Goal: Information Seeking & Learning: Learn about a topic

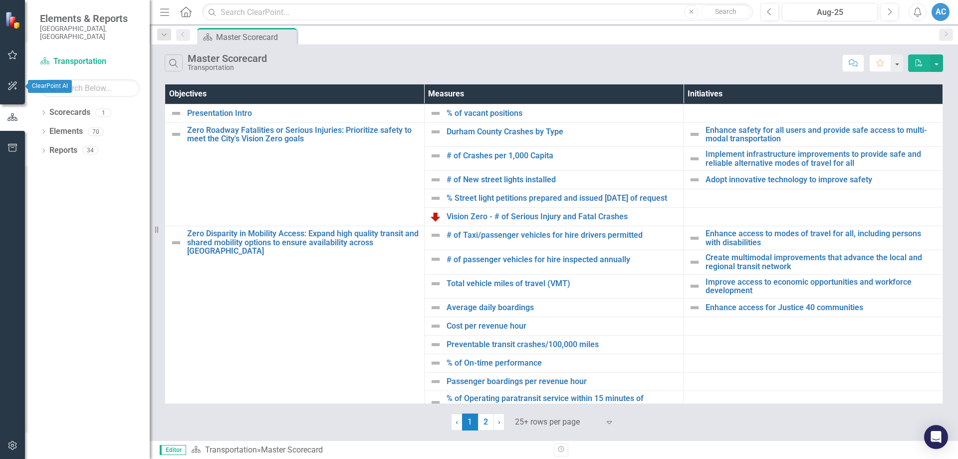
click at [12, 61] on button "button" at bounding box center [12, 55] width 22 height 21
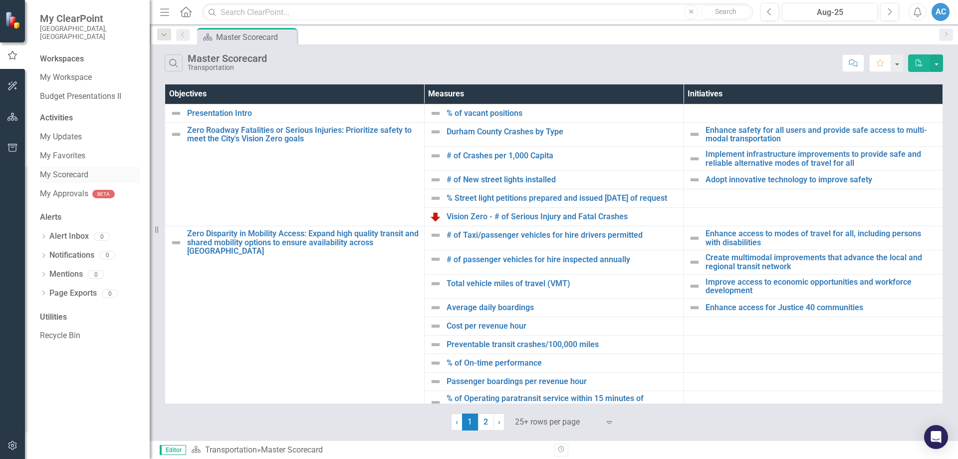
click at [75, 169] on link "My Scorecard" at bounding box center [90, 174] width 100 height 11
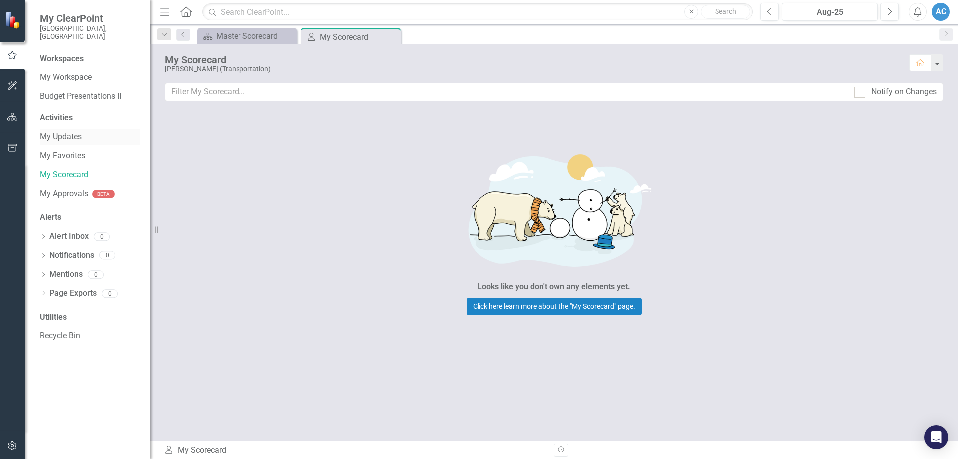
click at [80, 131] on link "My Updates" at bounding box center [90, 136] width 100 height 11
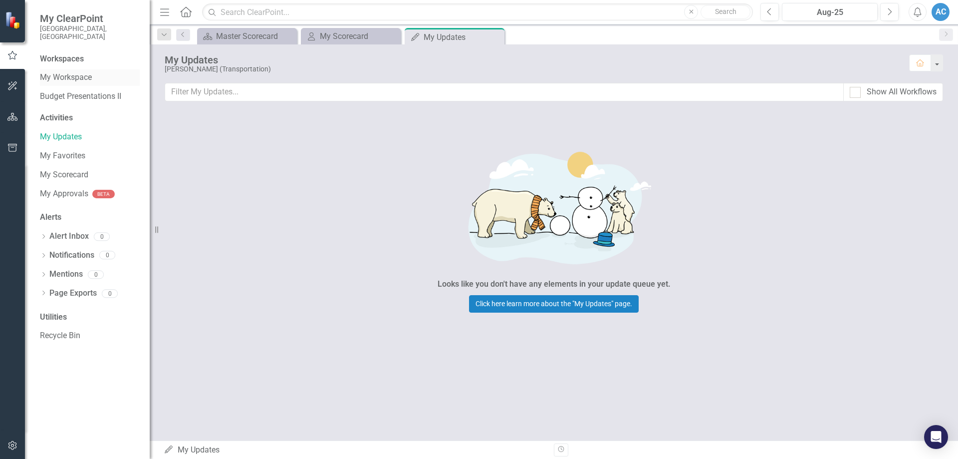
click at [60, 72] on link "My Workspace" at bounding box center [90, 77] width 100 height 11
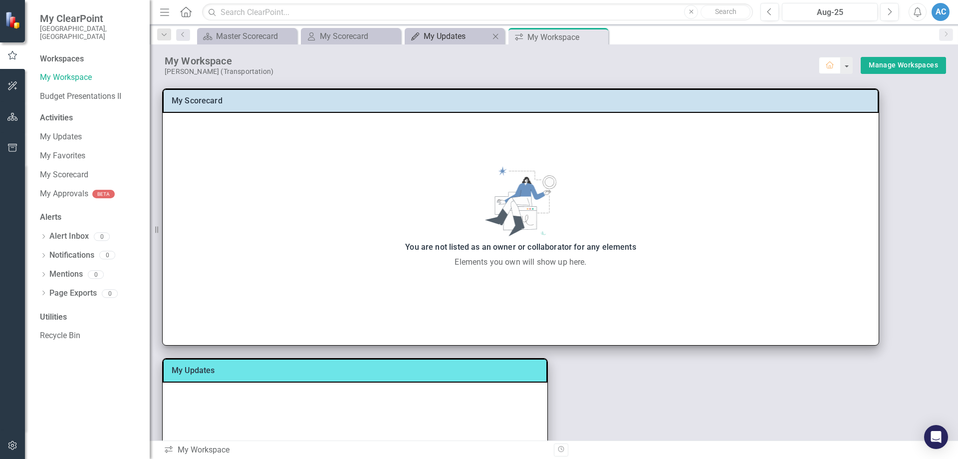
click at [484, 32] on div "My Updates" at bounding box center [457, 36] width 66 height 12
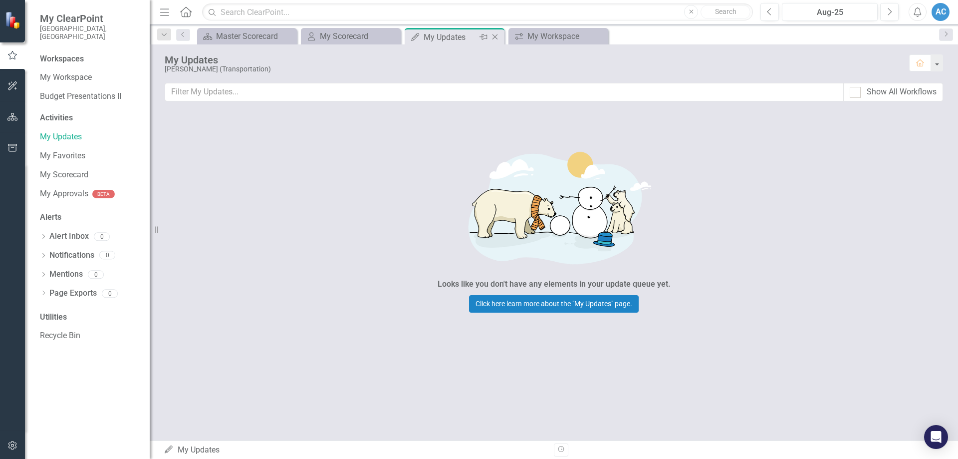
click at [495, 35] on icon "Close" at bounding box center [495, 37] width 10 height 8
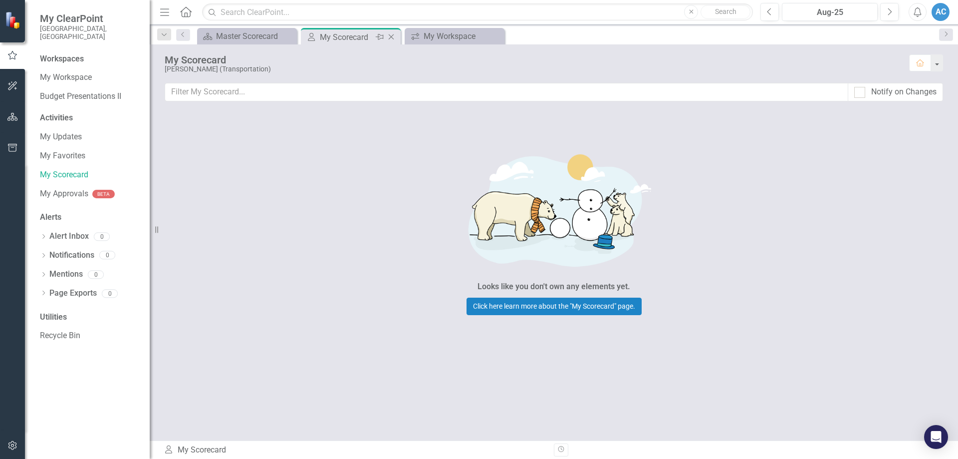
click at [392, 37] on icon "Close" at bounding box center [391, 37] width 10 height 8
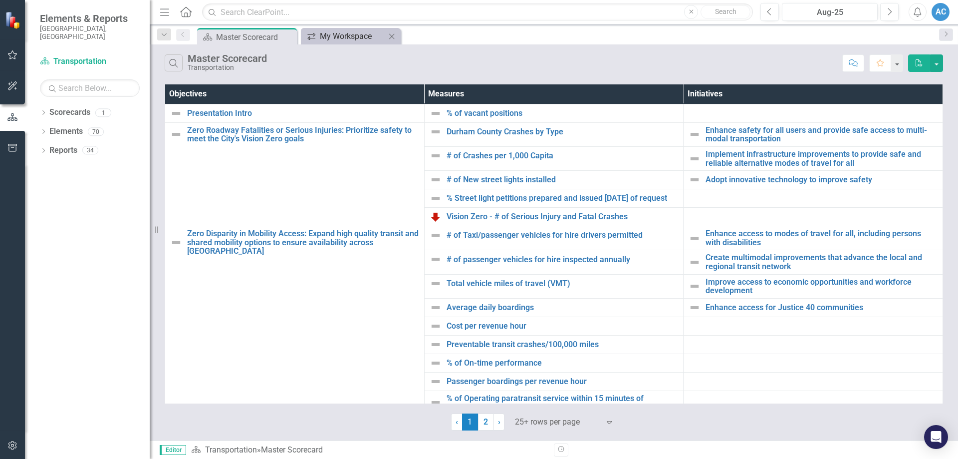
click at [350, 35] on div "My Workspace" at bounding box center [353, 36] width 66 height 12
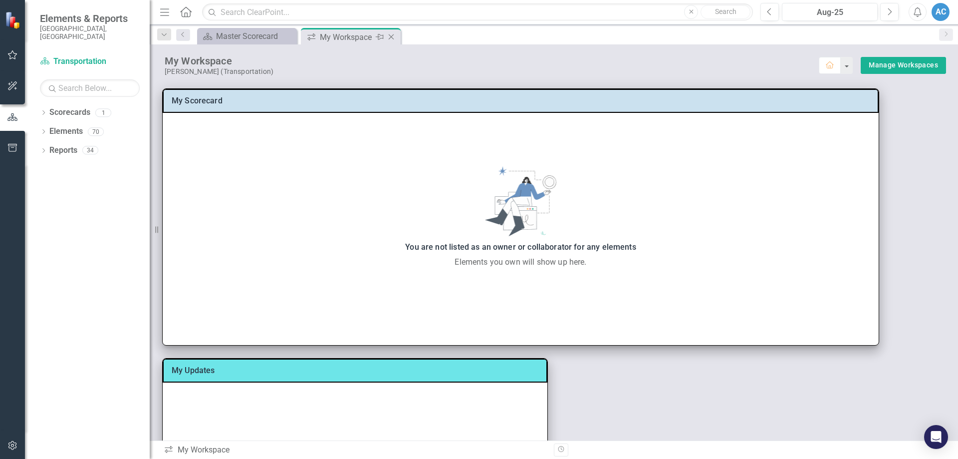
click at [389, 36] on icon "Close" at bounding box center [391, 37] width 10 height 8
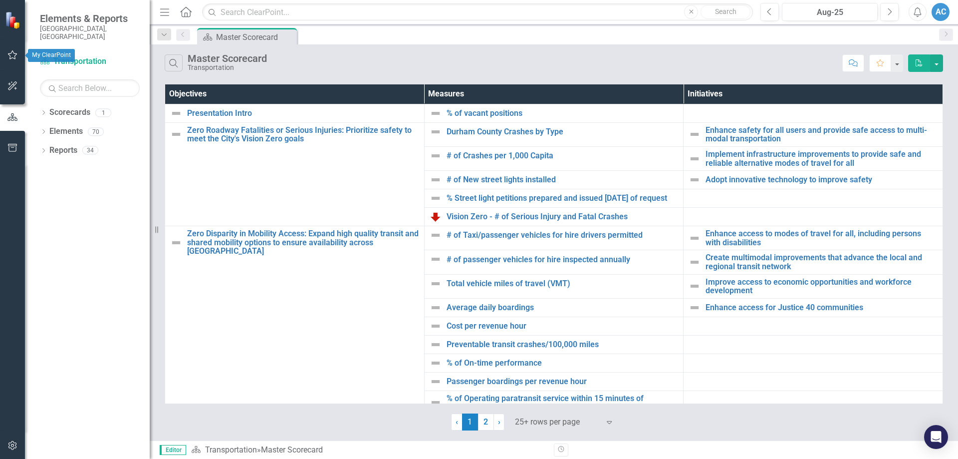
click at [5, 51] on button "button" at bounding box center [12, 55] width 22 height 21
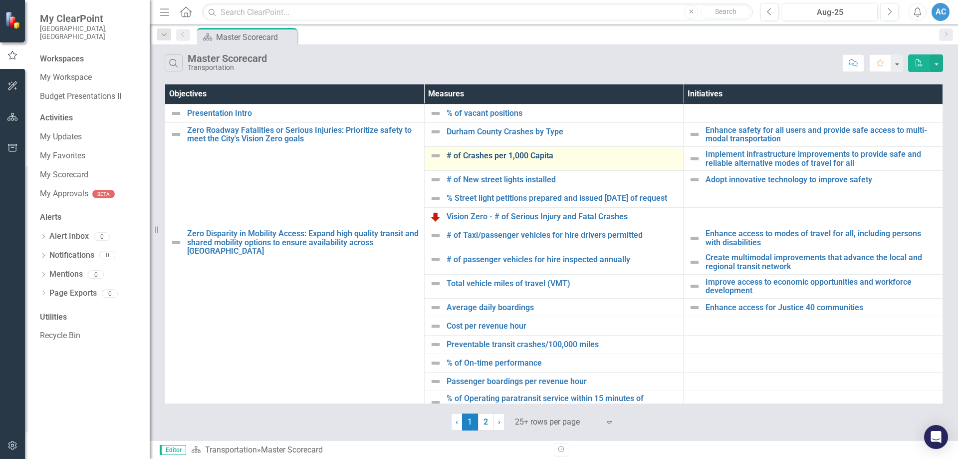
click at [483, 156] on link "# of Crashes per 1,000 Capita" at bounding box center [563, 155] width 232 height 9
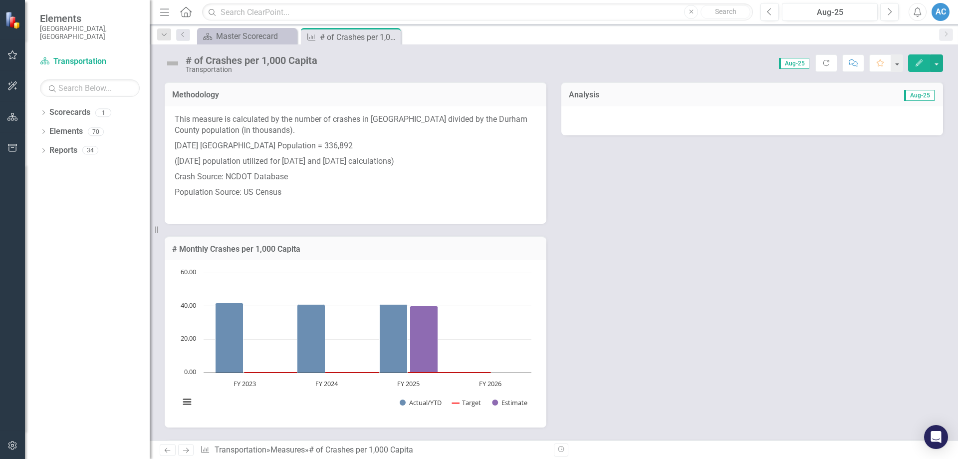
click at [586, 376] on div "Methodology This measure is calculated by the number of crashes in [GEOGRAPHIC_…" at bounding box center [554, 248] width 794 height 358
click at [219, 38] on div "Master Scorecard" at bounding box center [249, 36] width 66 height 12
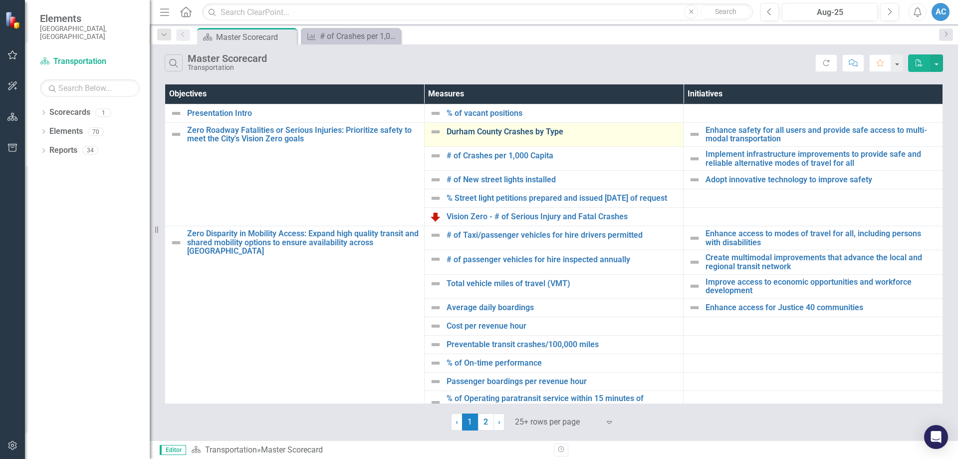
click at [540, 131] on link "Durham County Crashes by Type" at bounding box center [563, 131] width 232 height 9
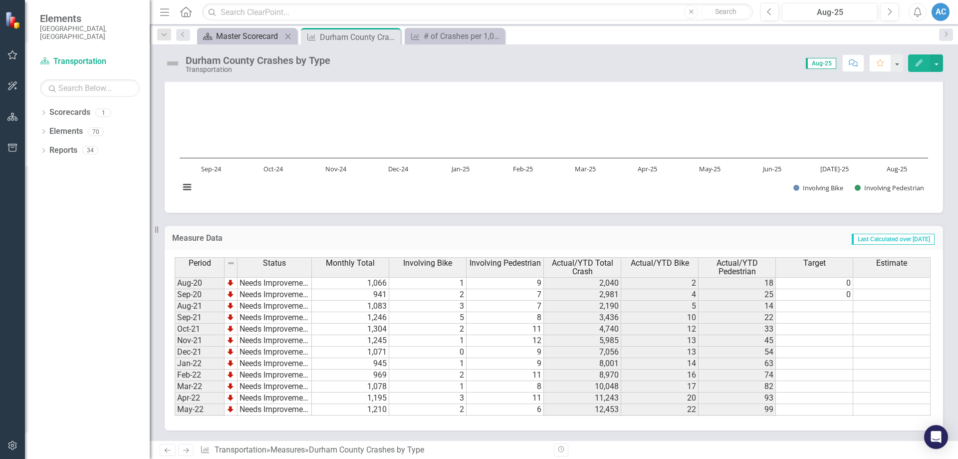
click at [254, 35] on div "Master Scorecard" at bounding box center [249, 36] width 66 height 12
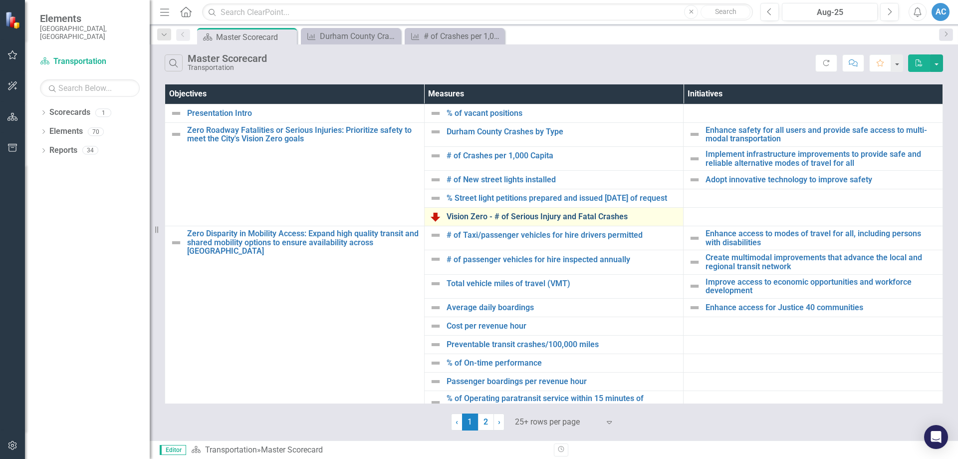
click at [538, 221] on link "Vision Zero - # of Serious Injury and Fatal Crashes" at bounding box center [563, 216] width 232 height 9
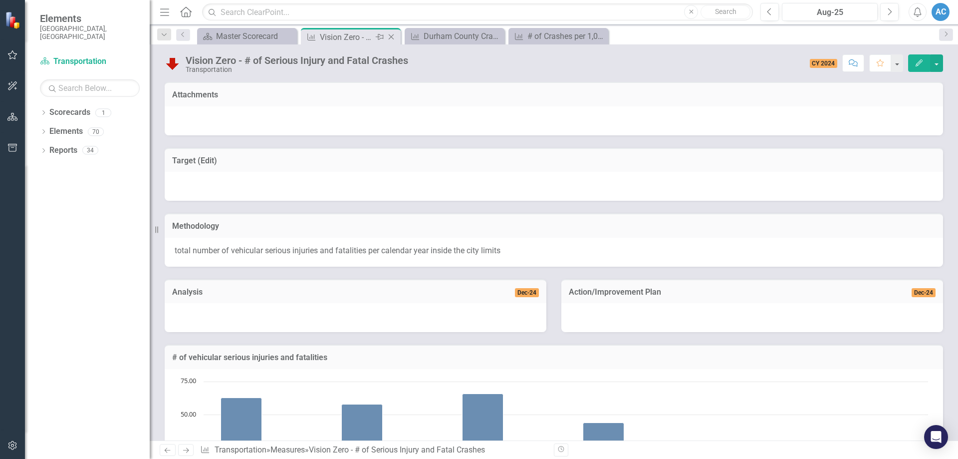
click at [394, 38] on icon "Close" at bounding box center [391, 37] width 10 height 8
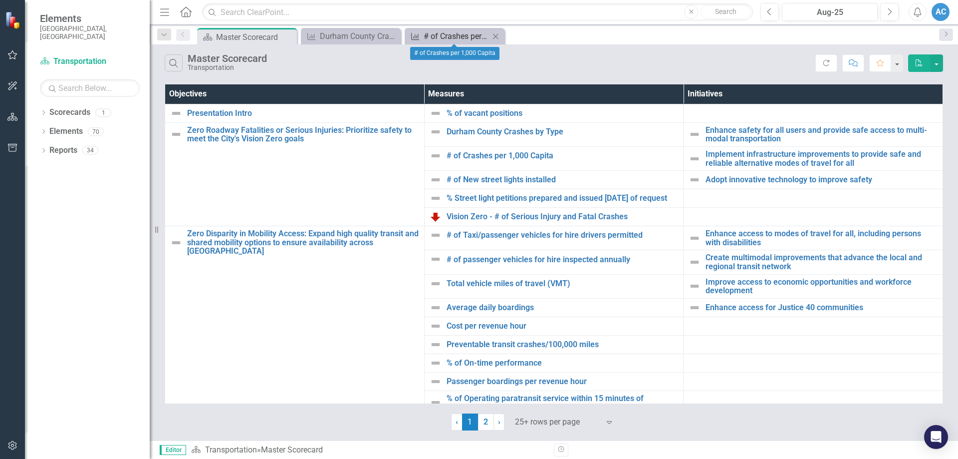
click at [466, 39] on div "# of Crashes per 1,000 Capita" at bounding box center [457, 36] width 66 height 12
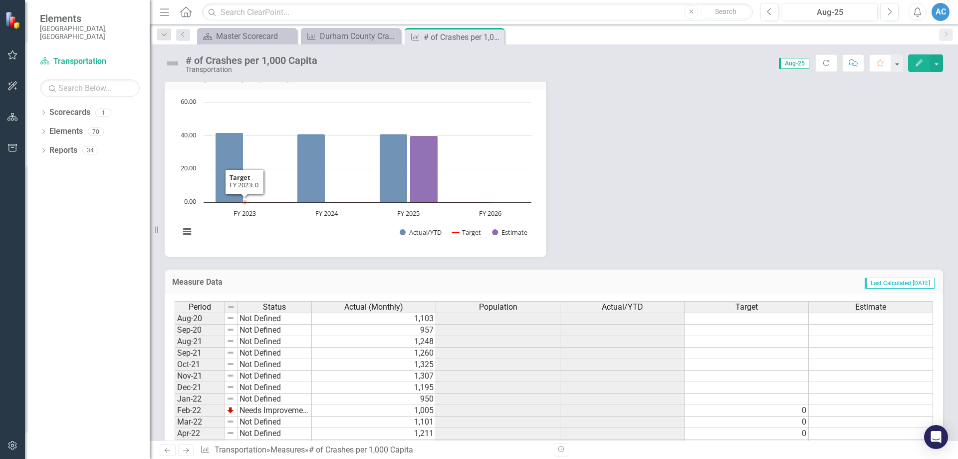
scroll to position [207, 0]
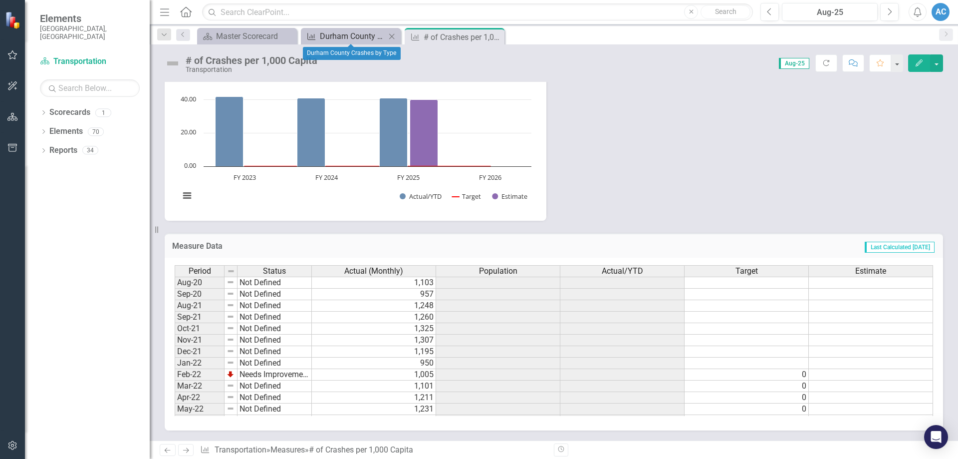
click at [362, 39] on div "Durham County Crashes by Type" at bounding box center [353, 36] width 66 height 12
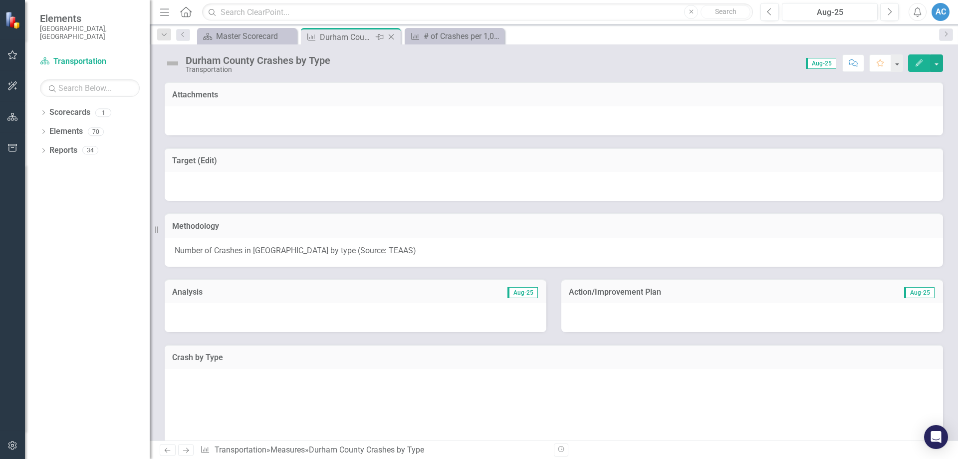
click at [392, 33] on icon "Close" at bounding box center [391, 37] width 10 height 8
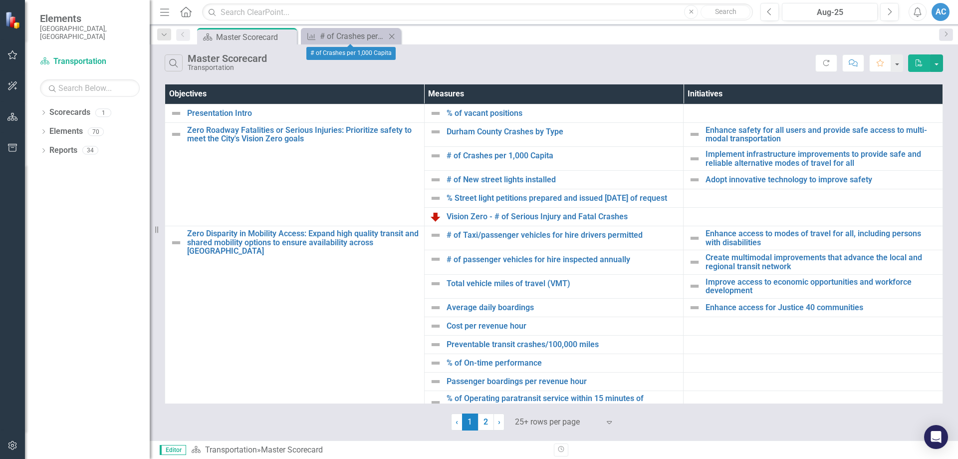
click at [393, 34] on icon "Close" at bounding box center [392, 36] width 10 height 8
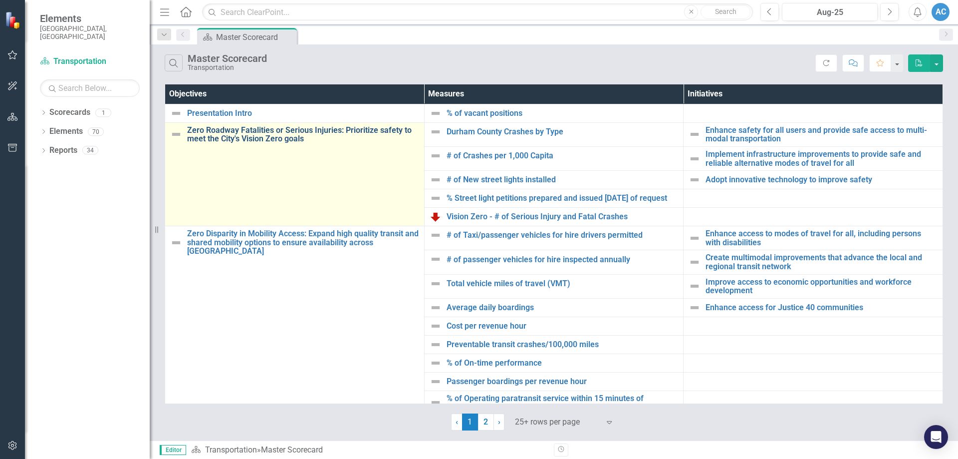
click at [266, 137] on link "Zero Roadway Fatalities or Serious Injuries: Prioritize safety to meet the City…" at bounding box center [303, 134] width 232 height 17
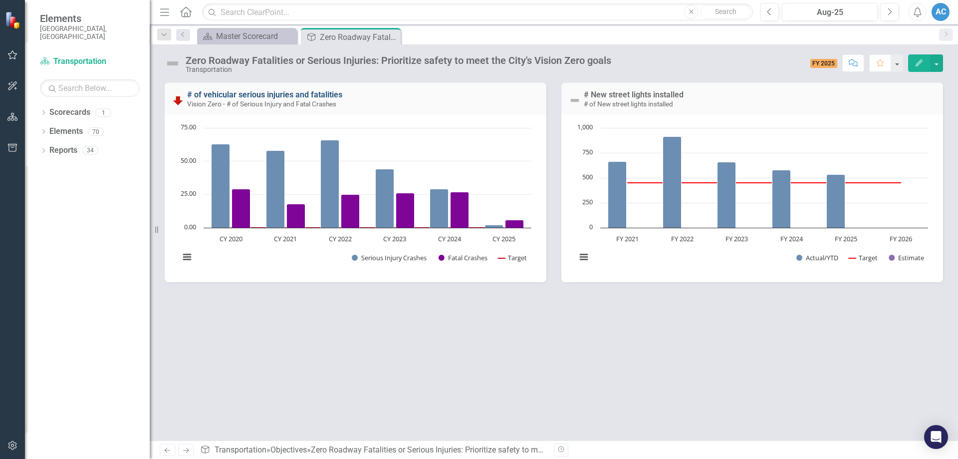
click at [268, 95] on link "# of vehicular serious injuries and fatalities" at bounding box center [264, 94] width 155 height 9
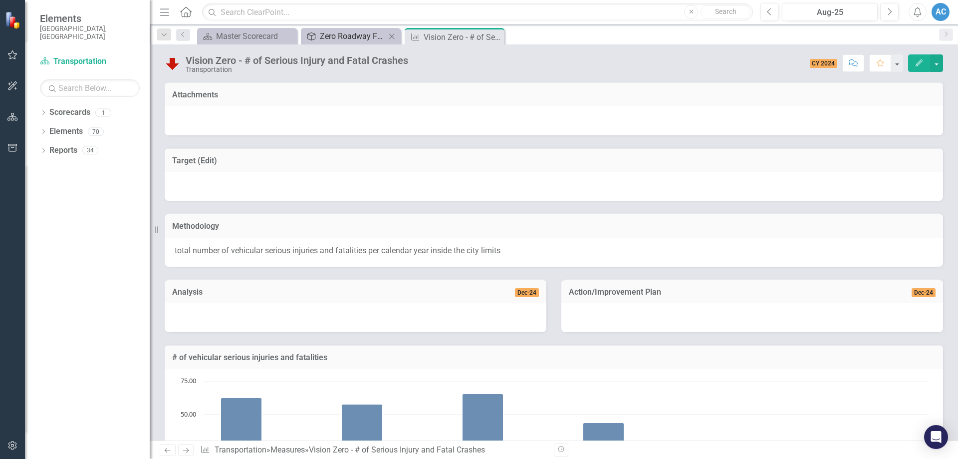
click at [342, 33] on div "Zero Roadway Fatalities or Serious Injuries: Prioritize safety to meet the City…" at bounding box center [353, 36] width 66 height 12
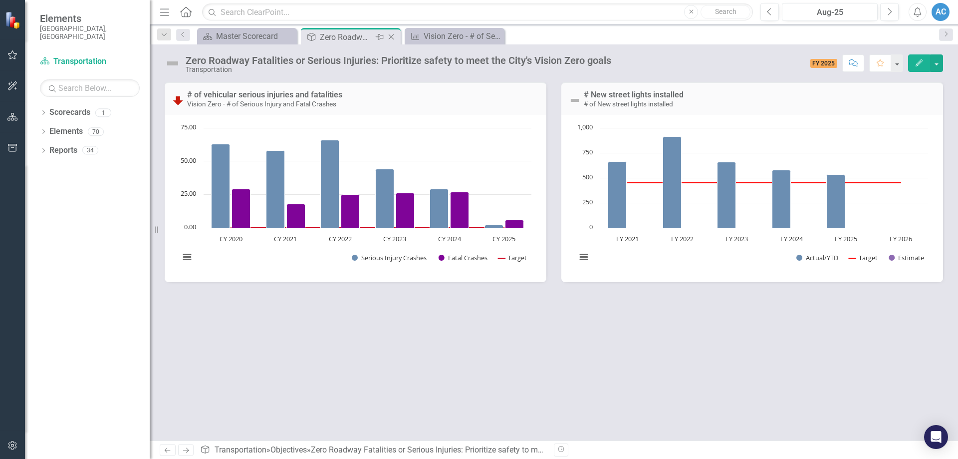
click at [394, 36] on icon "Close" at bounding box center [391, 37] width 10 height 8
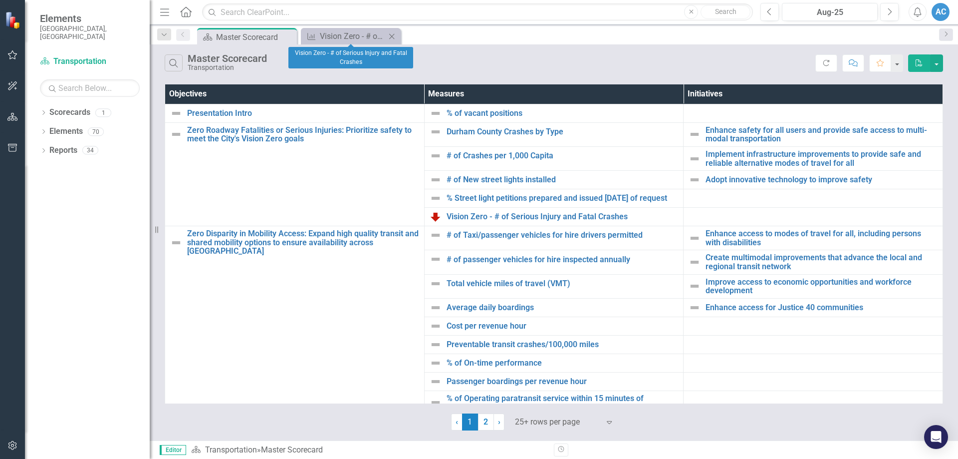
click at [395, 35] on icon "Close" at bounding box center [392, 36] width 10 height 8
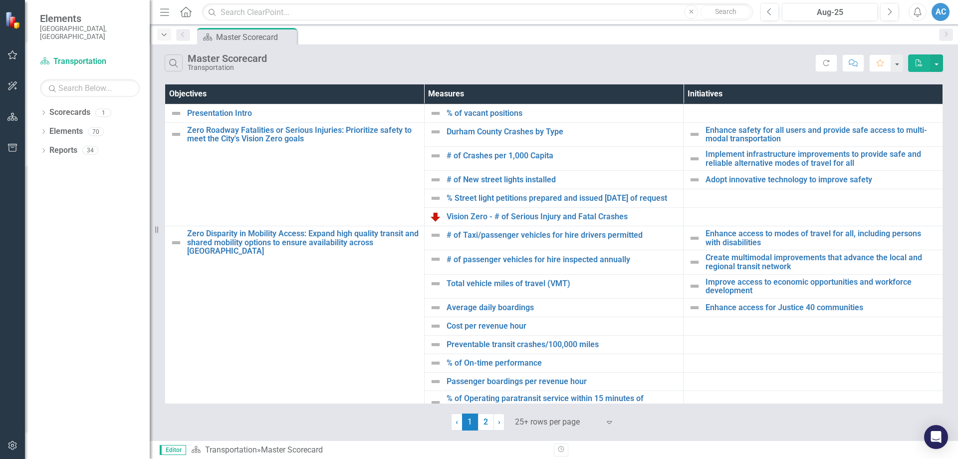
click at [166, 35] on icon "Dropdown" at bounding box center [164, 34] width 9 height 7
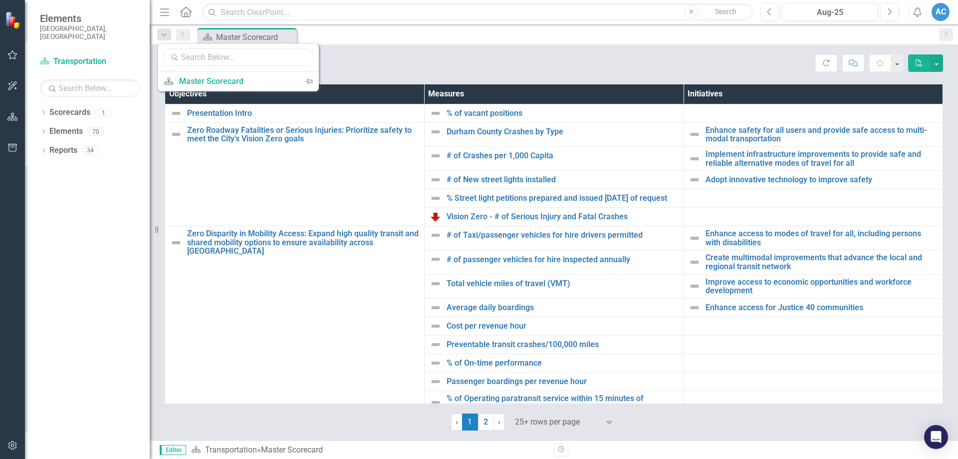
click at [190, 54] on input "text" at bounding box center [238, 56] width 151 height 17
click at [173, 59] on icon "Search" at bounding box center [174, 57] width 9 height 8
click at [210, 57] on input "crash" at bounding box center [238, 56] width 151 height 17
type input "c"
click at [215, 81] on div "Master Scorecard" at bounding box center [236, 81] width 115 height 12
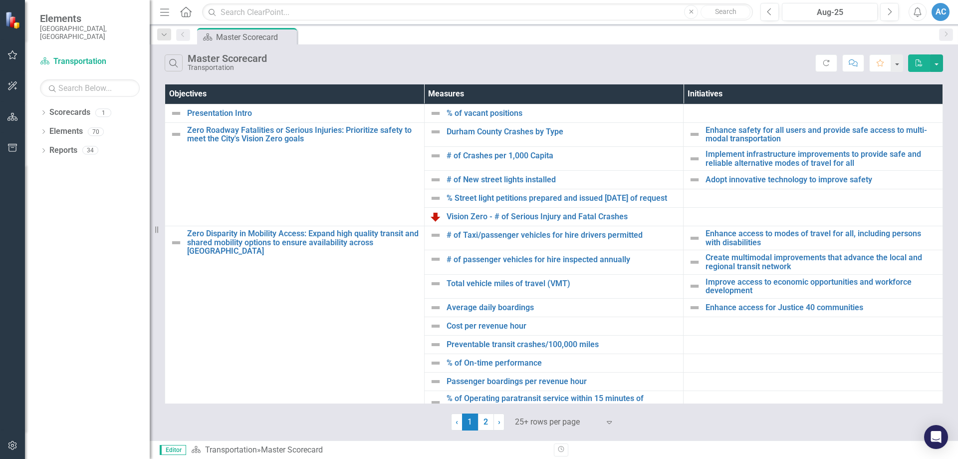
click at [943, 12] on div "AC" at bounding box center [941, 12] width 18 height 18
